Goal: Transaction & Acquisition: Purchase product/service

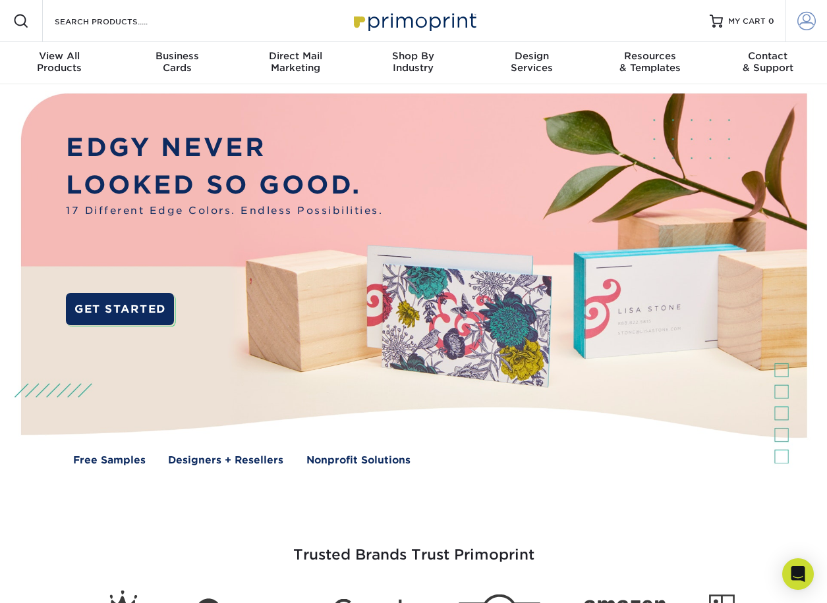
click at [800, 22] on span at bounding box center [806, 21] width 18 height 18
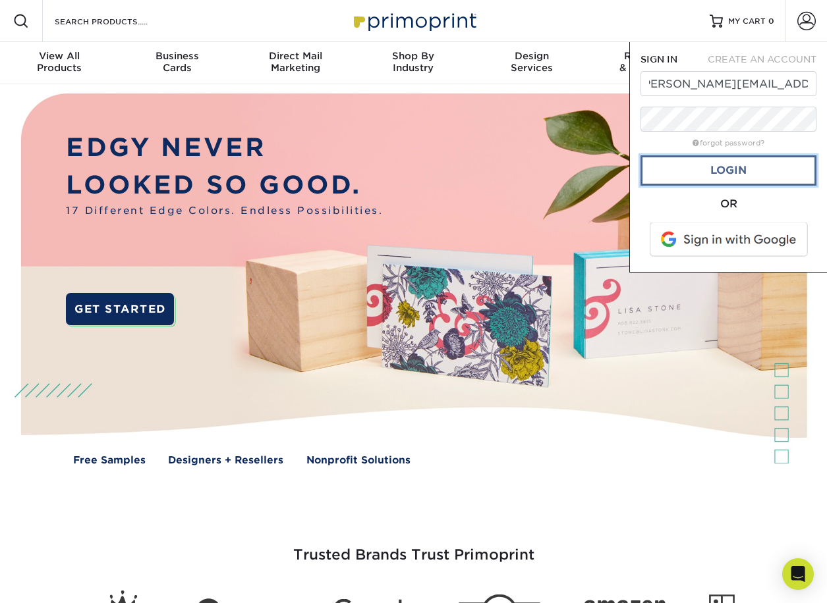
click at [694, 165] on link "Login" at bounding box center [728, 170] width 176 height 30
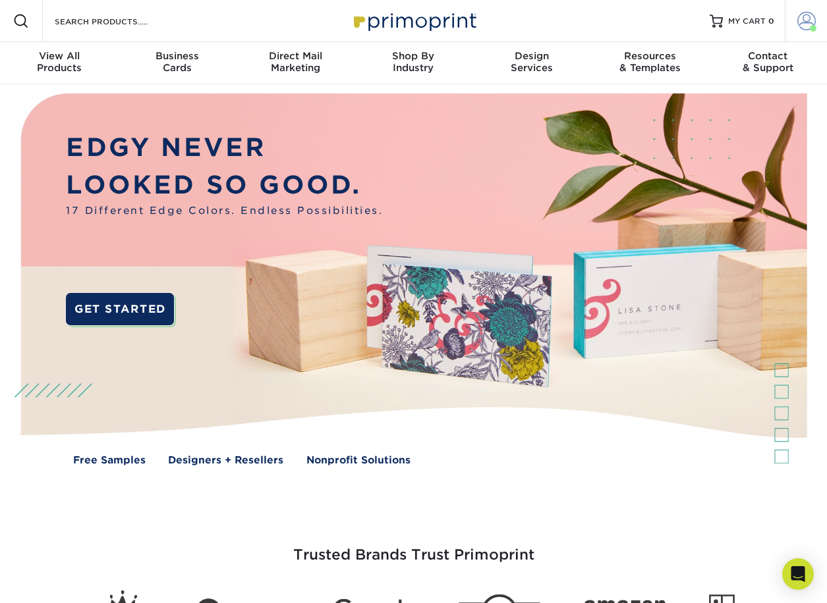
click at [799, 30] on span at bounding box center [806, 21] width 18 height 18
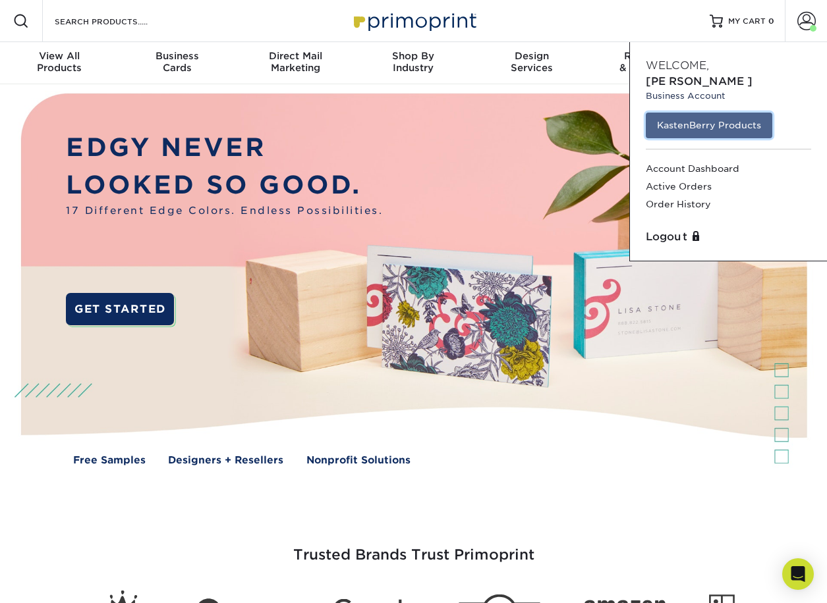
click at [705, 113] on link "KastenBerry Products" at bounding box center [709, 125] width 126 height 25
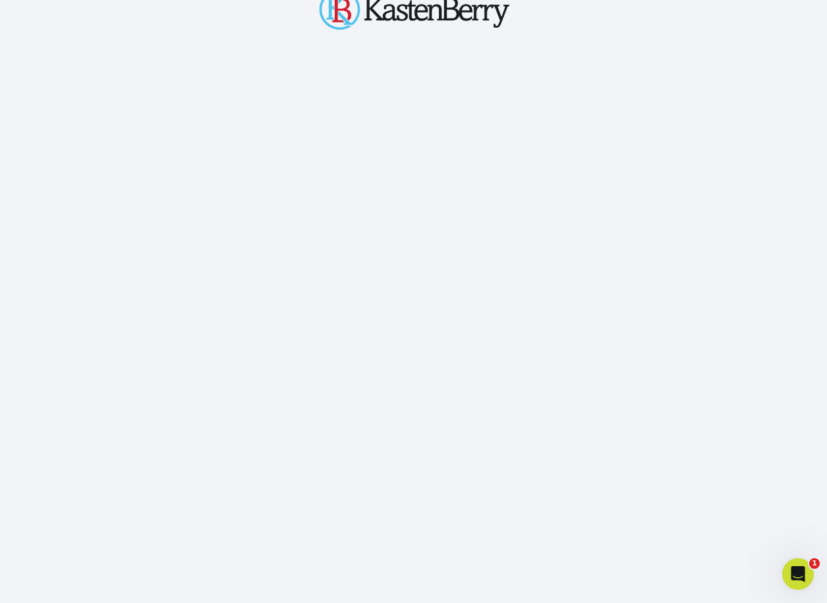
scroll to position [164, 0]
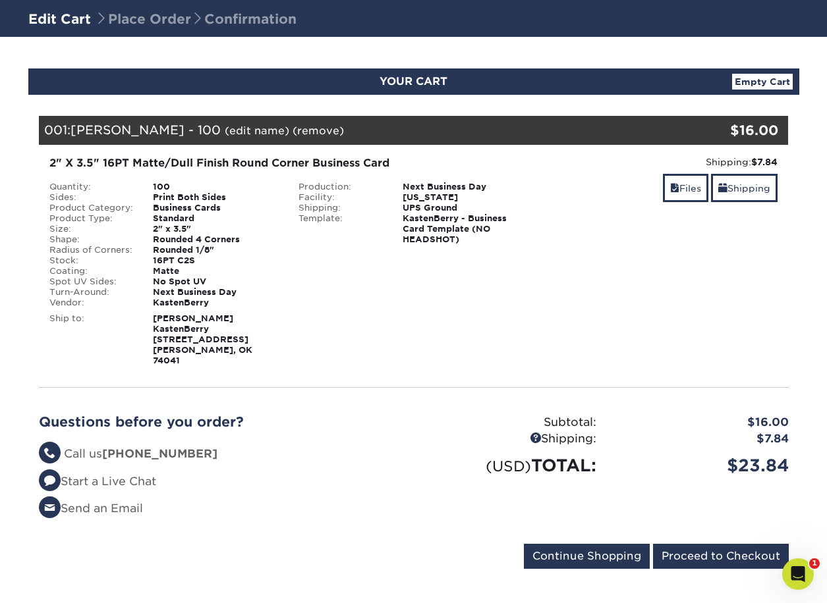
scroll to position [87, 0]
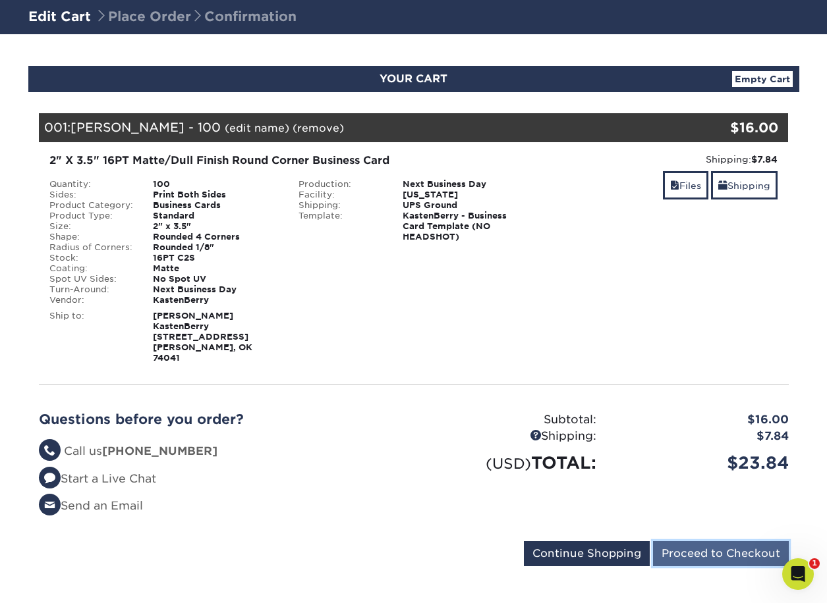
click at [697, 542] on input "Proceed to Checkout" at bounding box center [721, 554] width 136 height 25
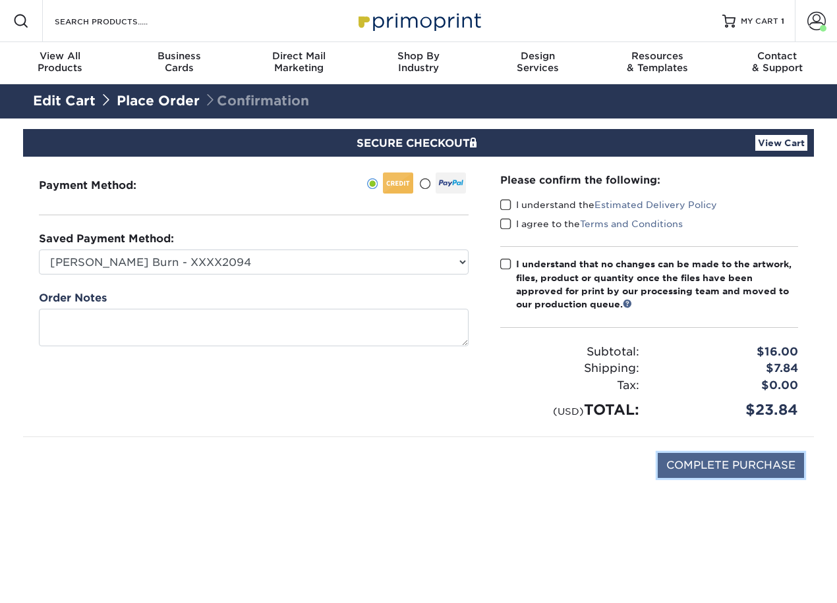
click at [702, 464] on input "COMPLETE PURCHASE" at bounding box center [731, 465] width 146 height 25
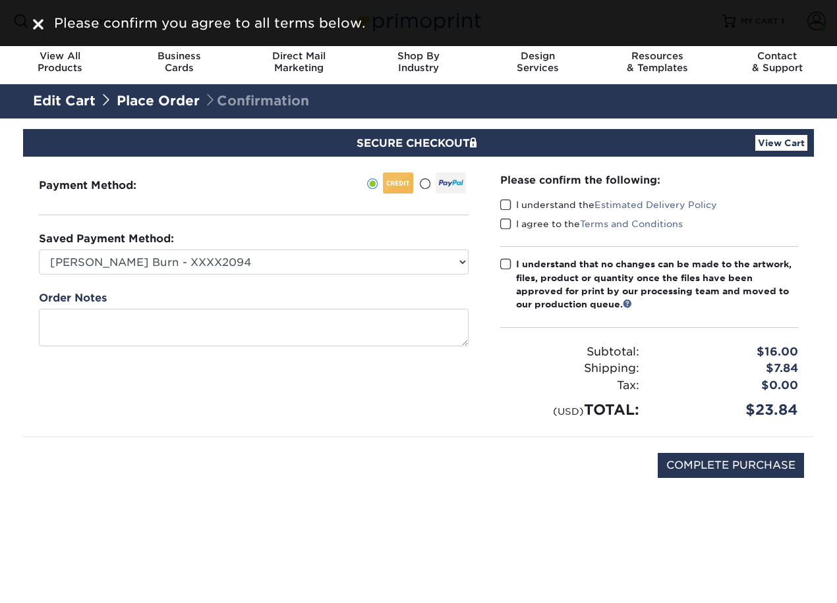
click at [589, 286] on div "I understand that no changes can be made to the artwork, files, product or quan…" at bounding box center [657, 285] width 282 height 54
click at [0, 0] on input "I understand that no changes can be made to the artwork, files, product or quan…" at bounding box center [0, 0] width 0 height 0
click at [538, 217] on label "I agree to the Terms and Conditions" at bounding box center [591, 223] width 182 height 13
click at [0, 0] on input "I agree to the Terms and Conditions" at bounding box center [0, 0] width 0 height 0
click at [542, 196] on div "Please confirm the following: I understand the Estimated Delivery Policy I agre…" at bounding box center [649, 297] width 298 height 248
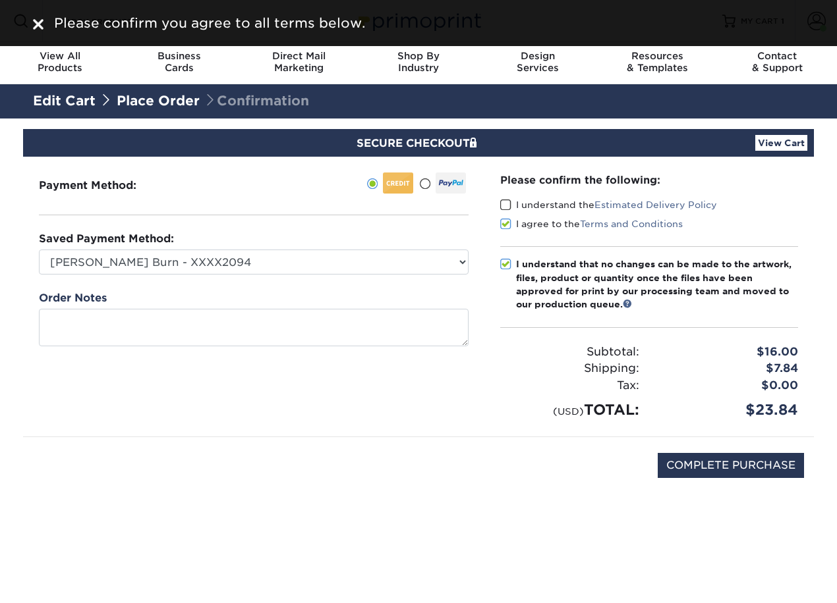
click at [527, 182] on div "Please confirm the following:" at bounding box center [649, 180] width 298 height 15
click at [522, 195] on div "Please confirm the following: I understand the Estimated Delivery Policy I agre…" at bounding box center [649, 297] width 298 height 248
click at [521, 201] on label "I understand the Estimated Delivery Policy" at bounding box center [608, 204] width 217 height 13
click at [0, 0] on input "I understand the Estimated Delivery Policy" at bounding box center [0, 0] width 0 height 0
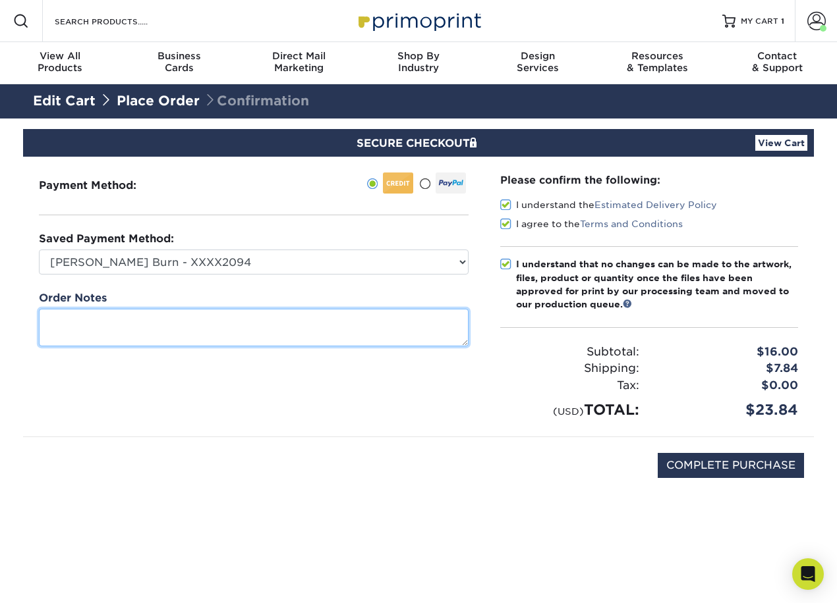
click at [311, 317] on textarea at bounding box center [254, 328] width 430 height 38
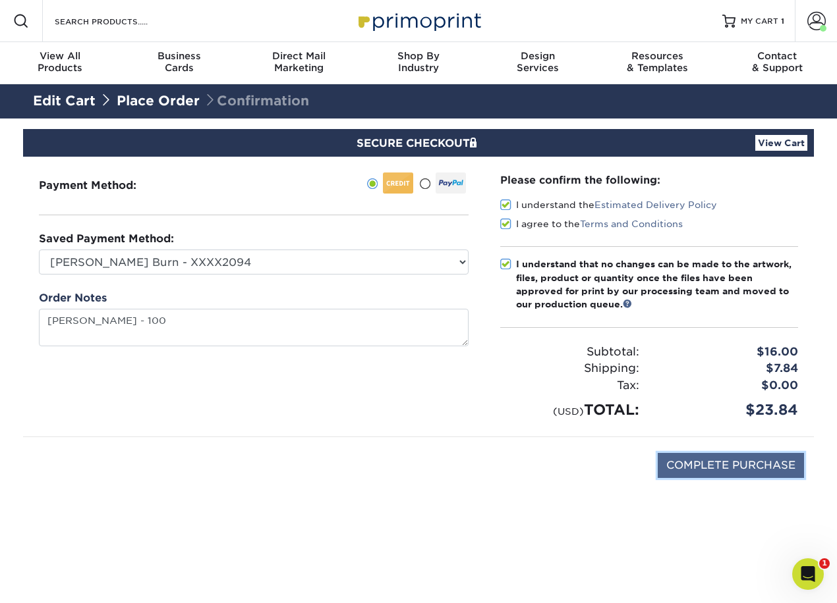
type textarea "Jared Tolle 100"
click at [717, 470] on input "COMPLETE PURCHASE" at bounding box center [731, 465] width 146 height 25
type input "PROCESSING, PLEASE WAIT..."
